Goal: Task Accomplishment & Management: Manage account settings

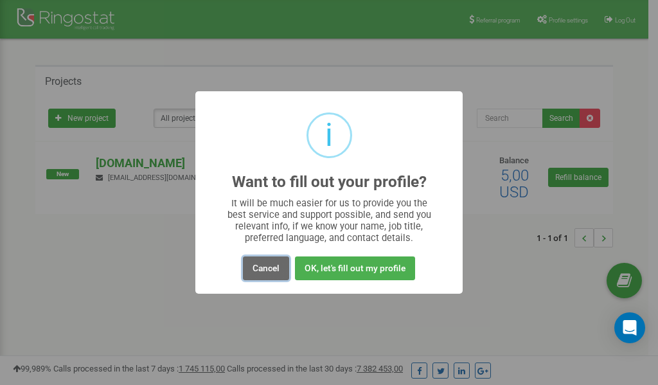
click at [272, 269] on button "Cancel" at bounding box center [266, 268] width 46 height 24
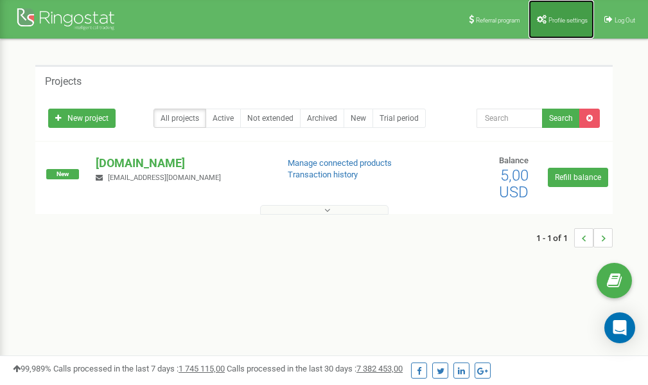
click at [555, 11] on link "Profile settings" at bounding box center [562, 19] width 66 height 39
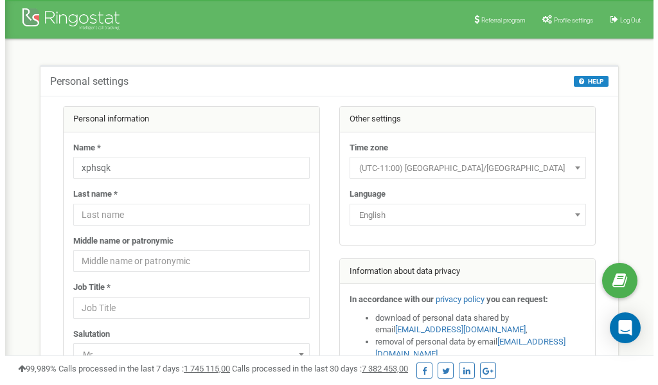
scroll to position [64, 0]
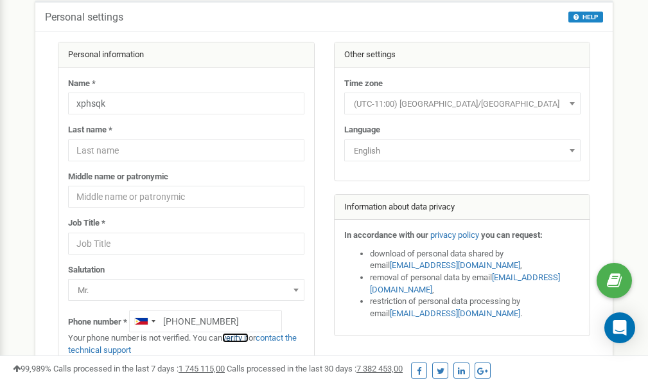
click at [247, 337] on link "verify it" at bounding box center [235, 338] width 26 height 10
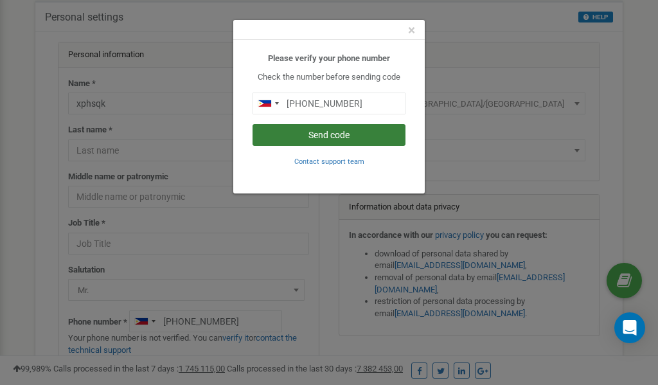
click at [325, 137] on button "Send code" at bounding box center [328, 135] width 153 height 22
